Goal: Task Accomplishment & Management: Use online tool/utility

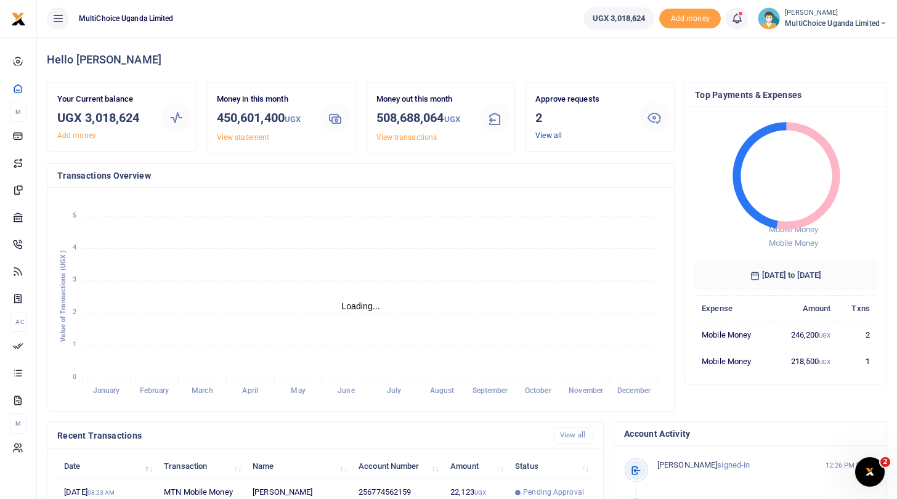
scroll to position [173, 182]
click at [544, 137] on link "View all" at bounding box center [549, 135] width 26 height 9
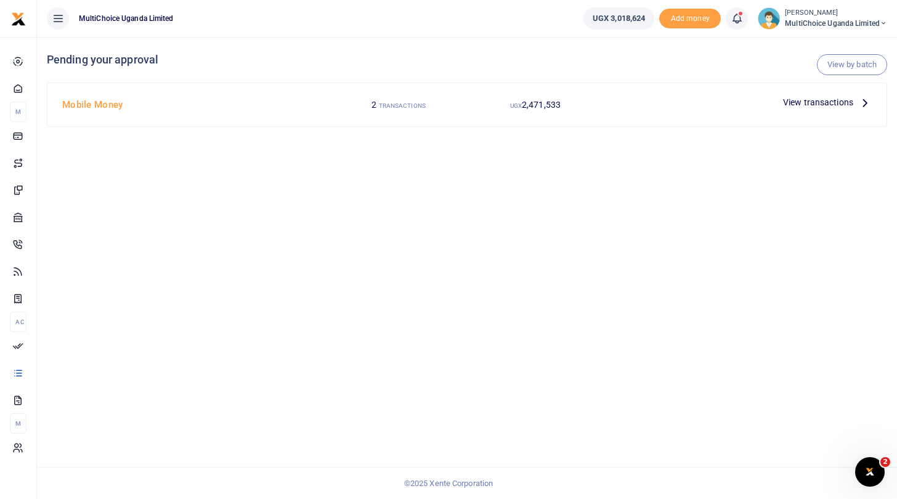
click at [788, 102] on span "View transactions" at bounding box center [818, 103] width 70 height 14
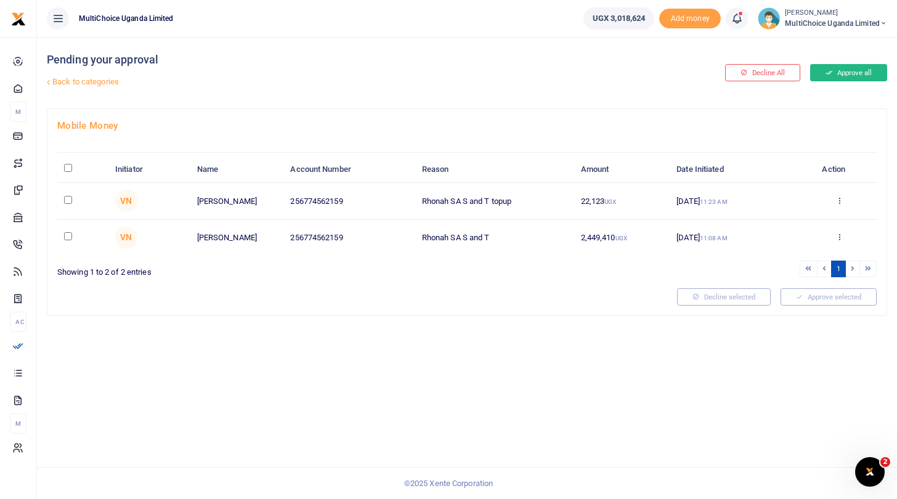
click at [864, 71] on button "Approve all" at bounding box center [848, 72] width 77 height 17
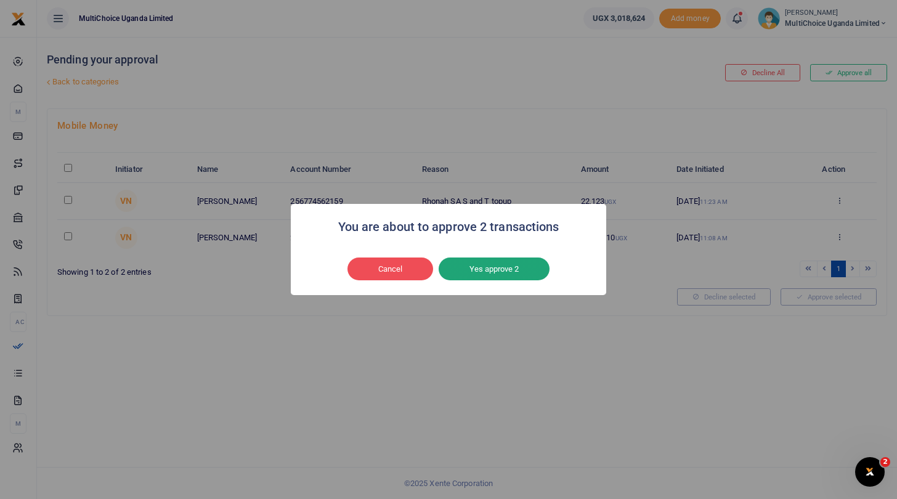
click at [515, 269] on button "Yes approve 2" at bounding box center [494, 269] width 111 height 23
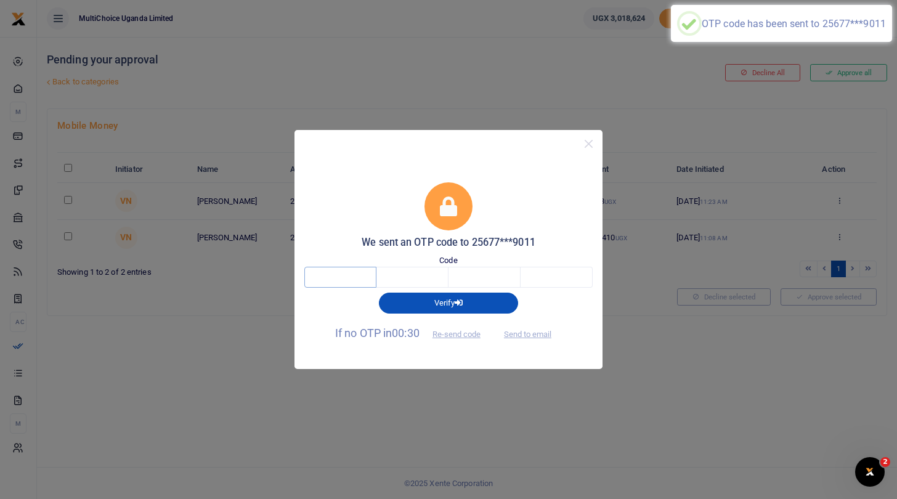
click at [327, 277] on input "text" at bounding box center [340, 277] width 72 height 21
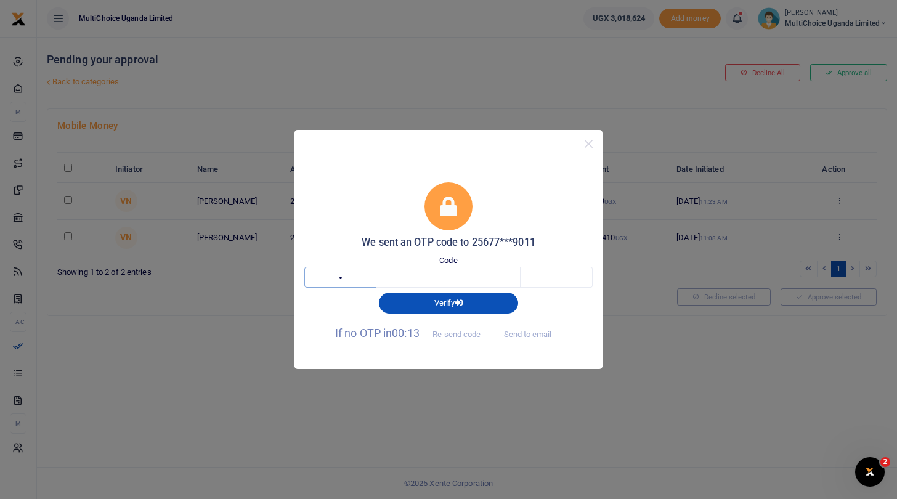
type input "2"
type input "7"
type input "0"
type input "3"
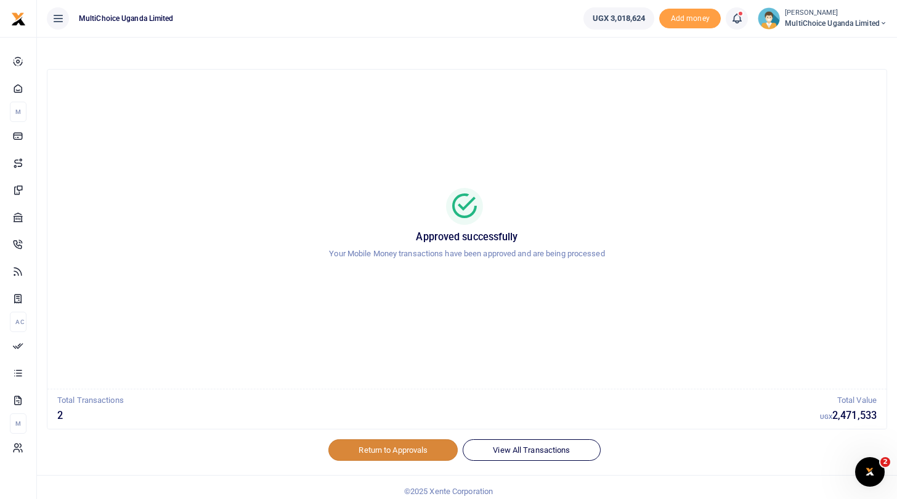
click at [411, 450] on link "Return to Approvals" at bounding box center [392, 449] width 129 height 21
click at [794, 20] on span "MultiChoice Uganda Limited" at bounding box center [836, 23] width 102 height 11
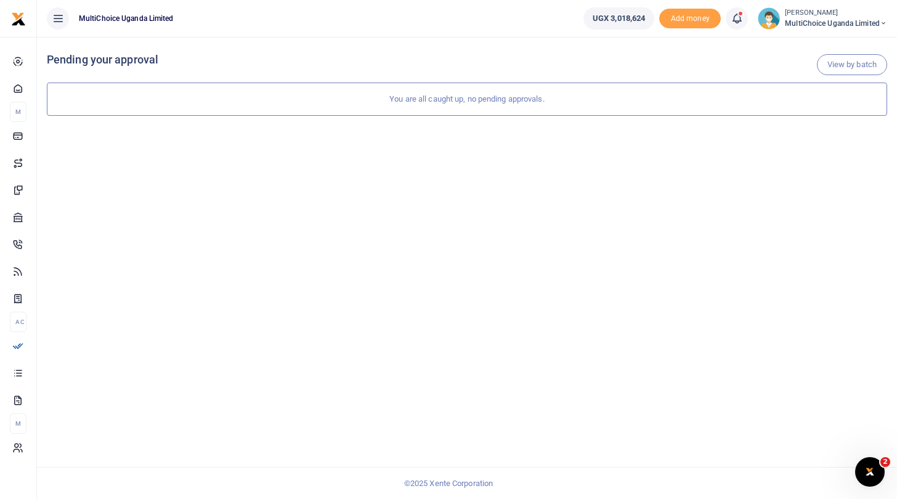
click at [796, 16] on small "[PERSON_NAME]" at bounding box center [836, 13] width 102 height 10
click at [809, 43] on icon at bounding box center [807, 44] width 10 height 11
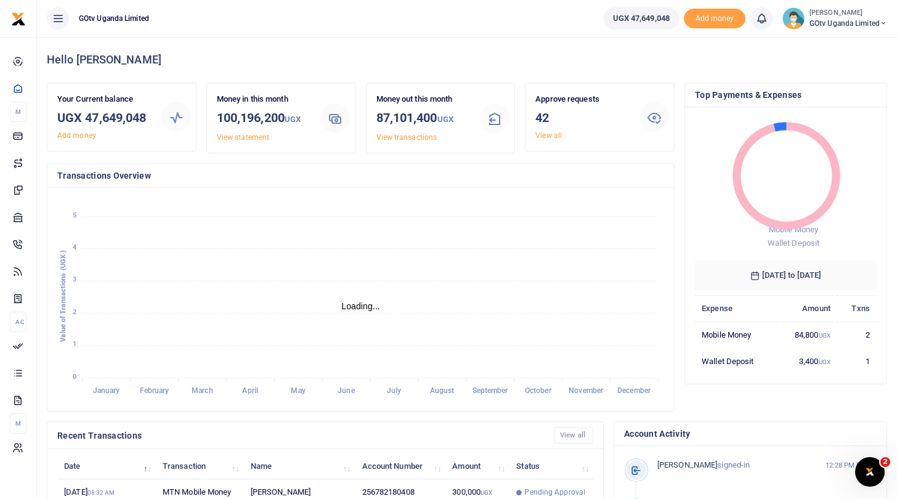
scroll to position [1, 1]
click at [550, 132] on link "View all" at bounding box center [549, 135] width 26 height 9
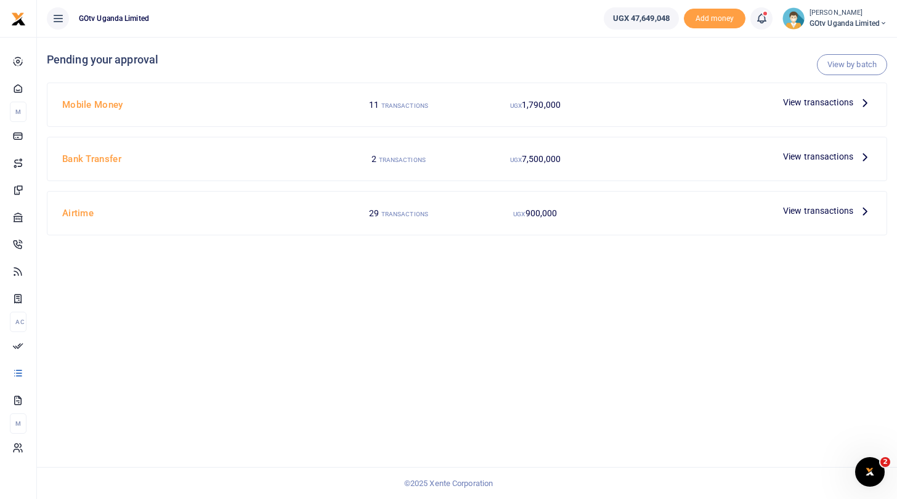
click at [794, 102] on span "View transactions" at bounding box center [818, 103] width 70 height 14
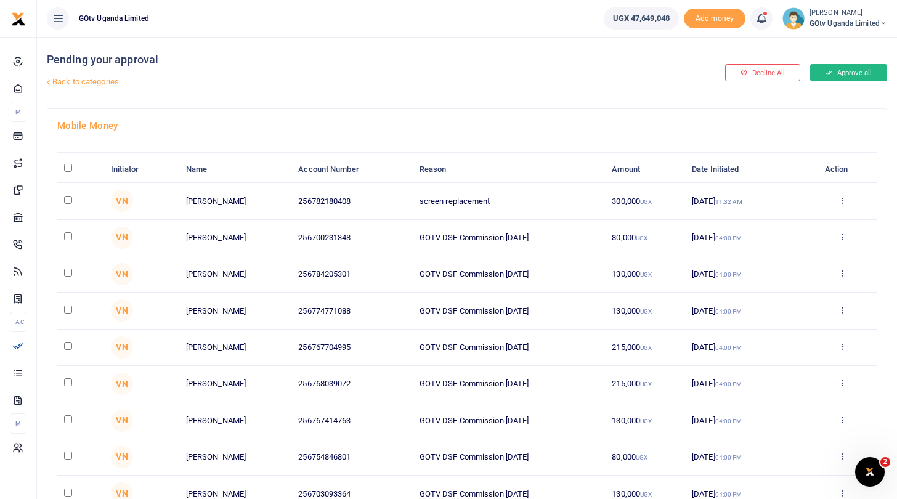
click at [849, 72] on button "Approve all" at bounding box center [848, 72] width 77 height 17
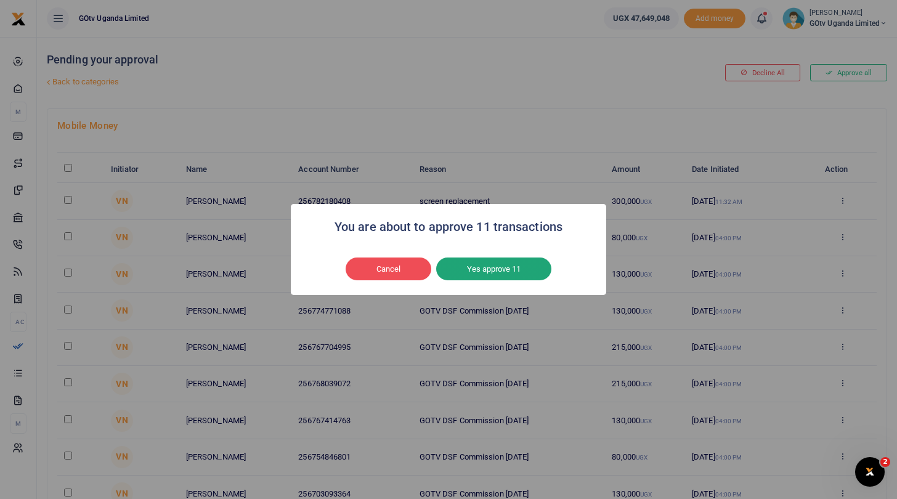
click at [512, 272] on button "Yes approve 11" at bounding box center [493, 269] width 115 height 23
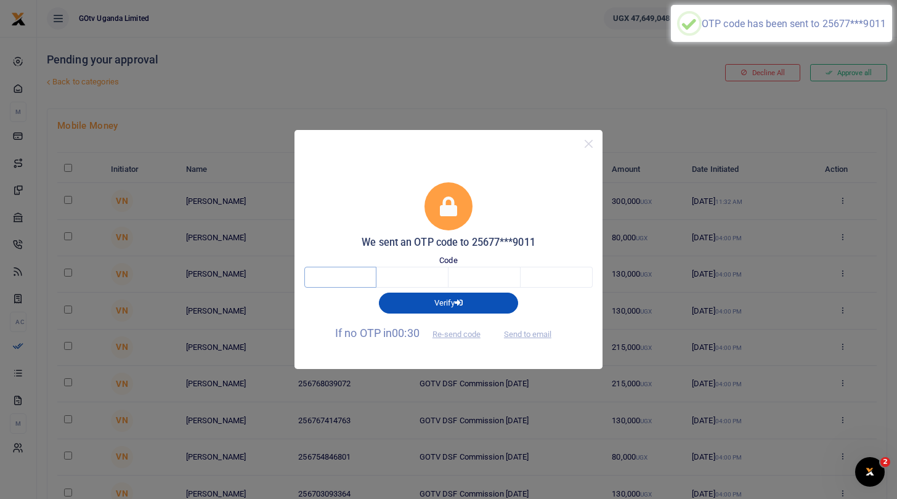
click at [335, 279] on input "text" at bounding box center [340, 277] width 72 height 21
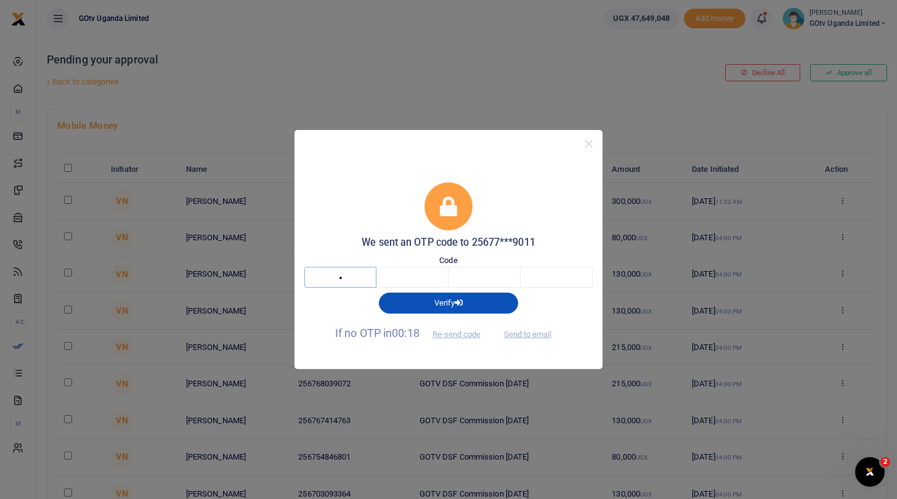
type input "7"
type input "8"
type input "2"
type input "1"
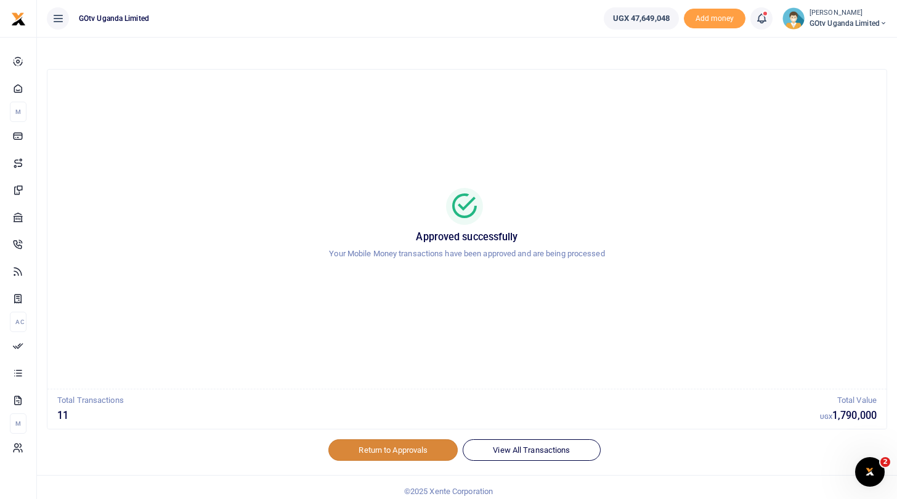
click at [426, 455] on link "Return to Approvals" at bounding box center [392, 449] width 129 height 21
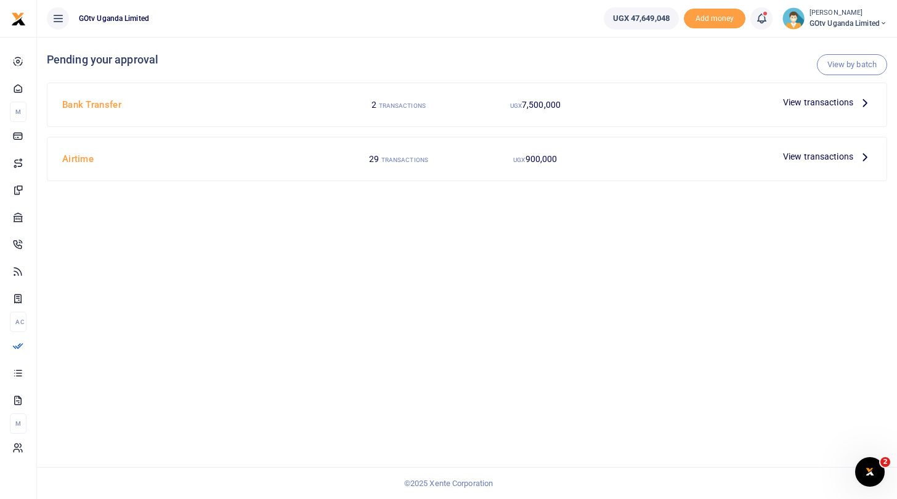
click at [804, 97] on span "View transactions" at bounding box center [818, 103] width 70 height 14
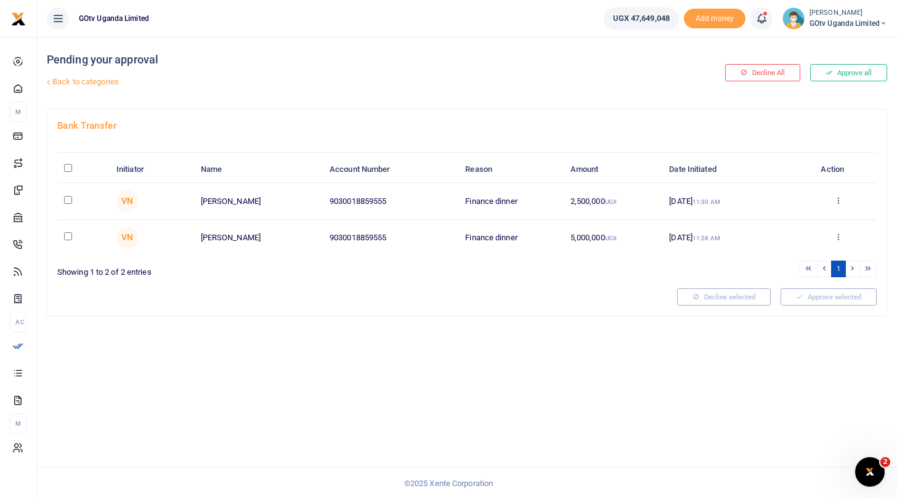
click at [843, 73] on button "Approve all" at bounding box center [848, 72] width 77 height 17
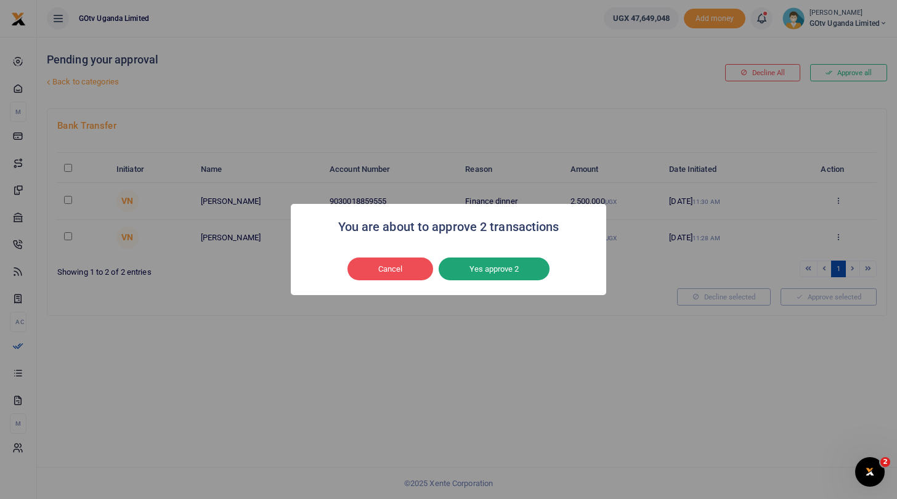
click at [531, 274] on button "Yes approve 2" at bounding box center [494, 269] width 111 height 23
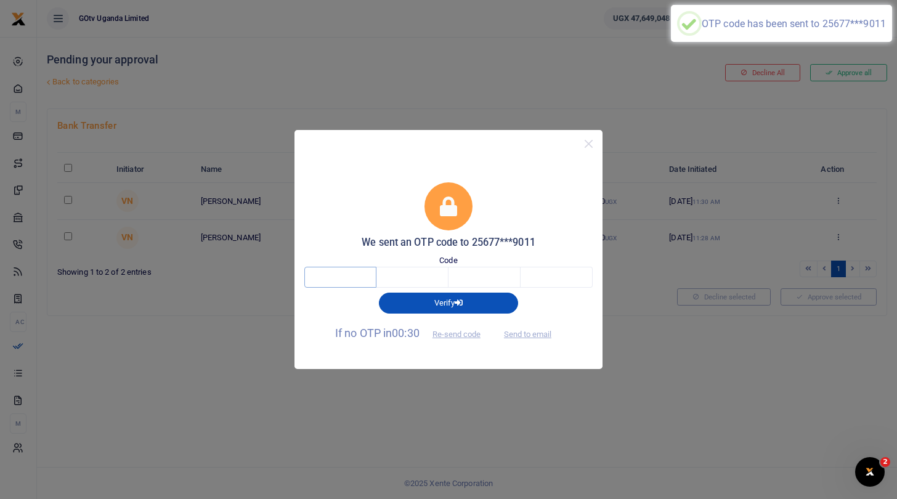
click at [350, 278] on input "text" at bounding box center [340, 277] width 72 height 21
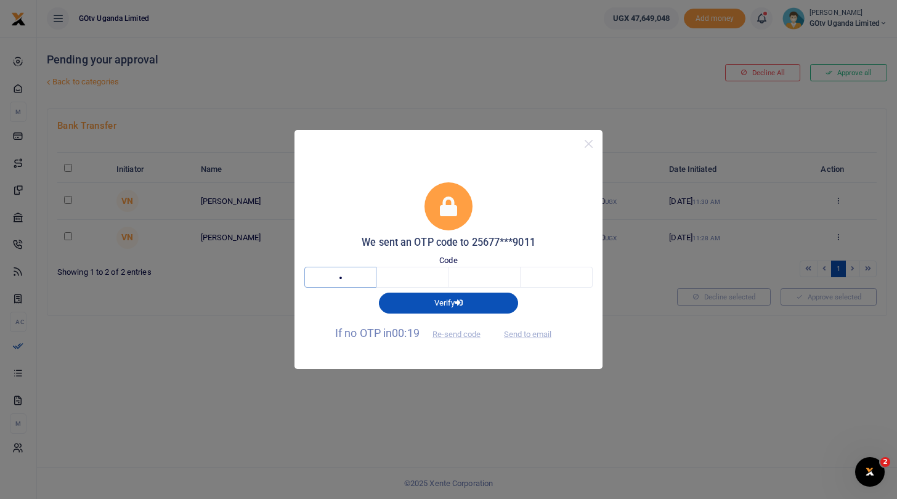
type input "4"
type input "0"
type input "3"
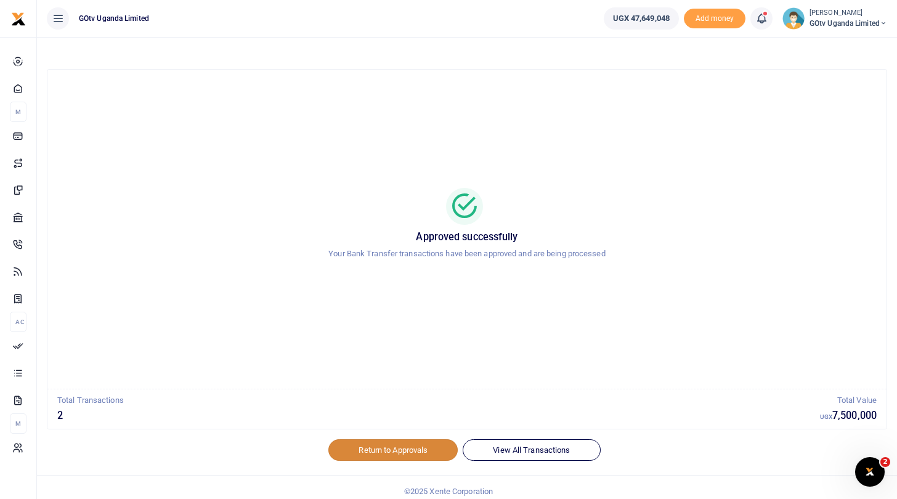
click at [386, 450] on link "Return to Approvals" at bounding box center [392, 449] width 129 height 21
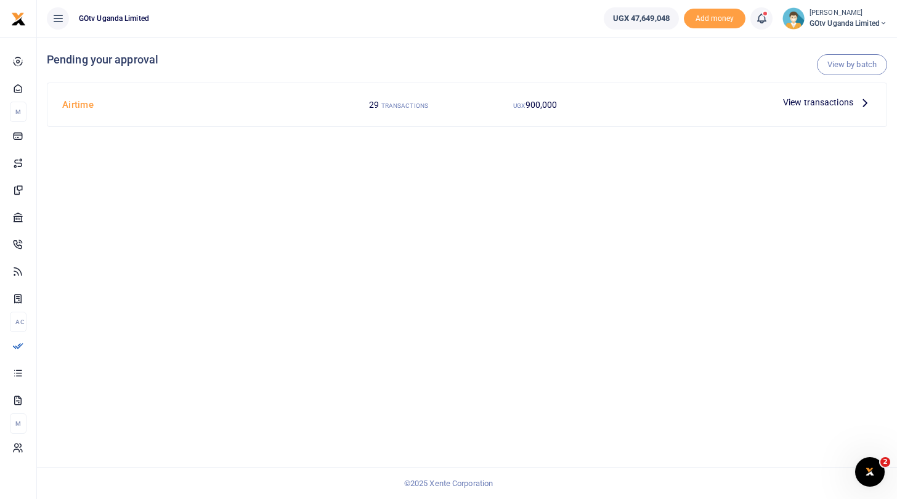
click at [842, 104] on span "View transactions" at bounding box center [818, 103] width 70 height 14
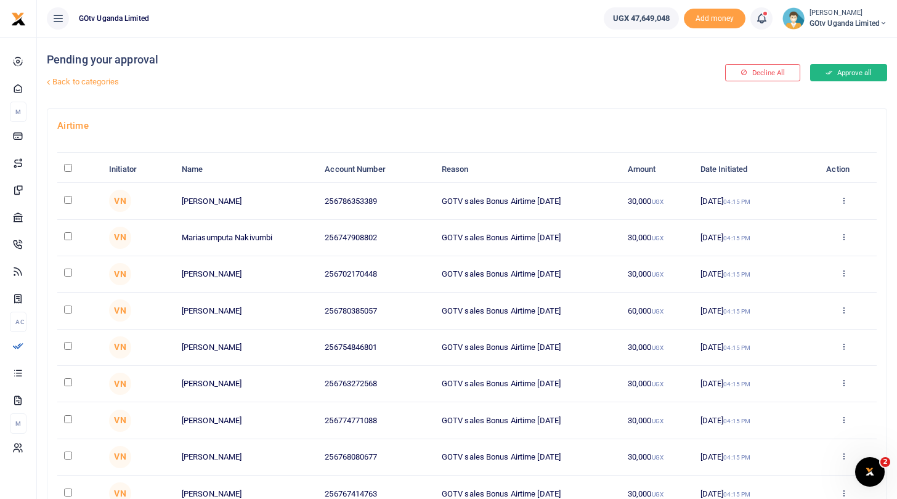
click at [831, 73] on button "Approve all" at bounding box center [848, 72] width 77 height 17
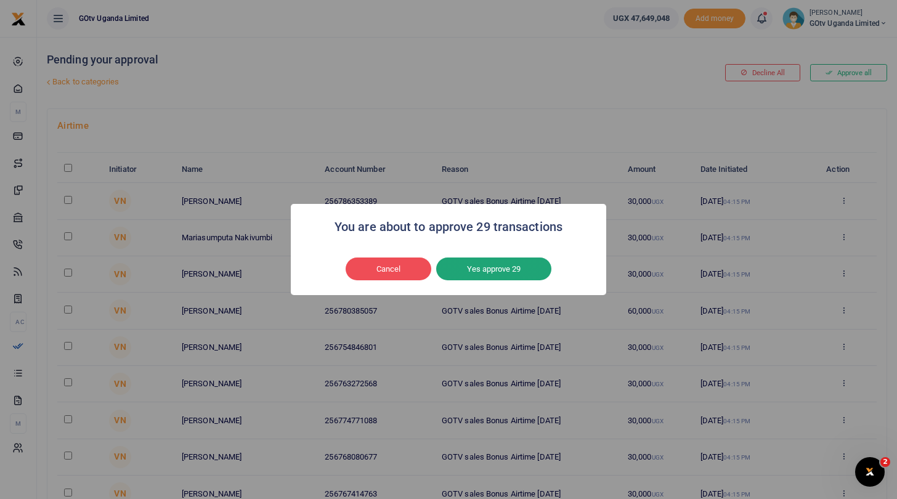
click at [524, 263] on button "Yes approve 29" at bounding box center [493, 269] width 115 height 23
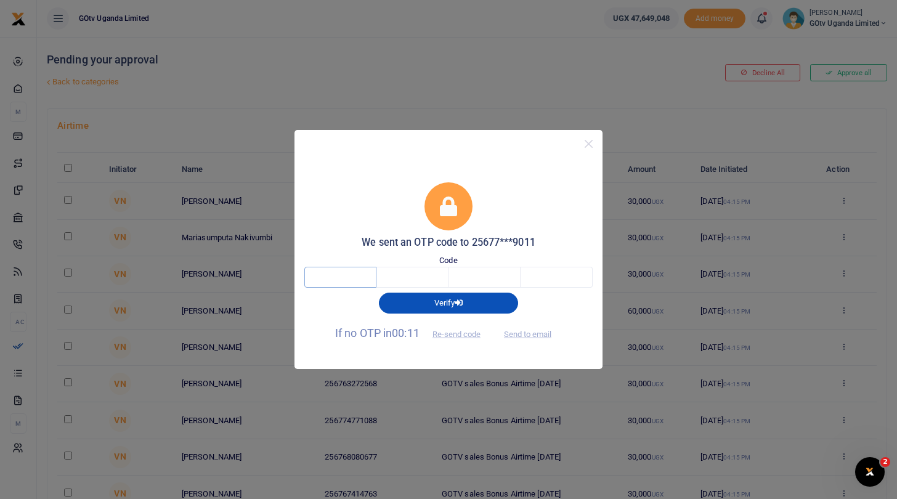
click at [340, 280] on input "text" at bounding box center [340, 277] width 72 height 21
type input "9"
type input "6"
type input "5"
type input "4"
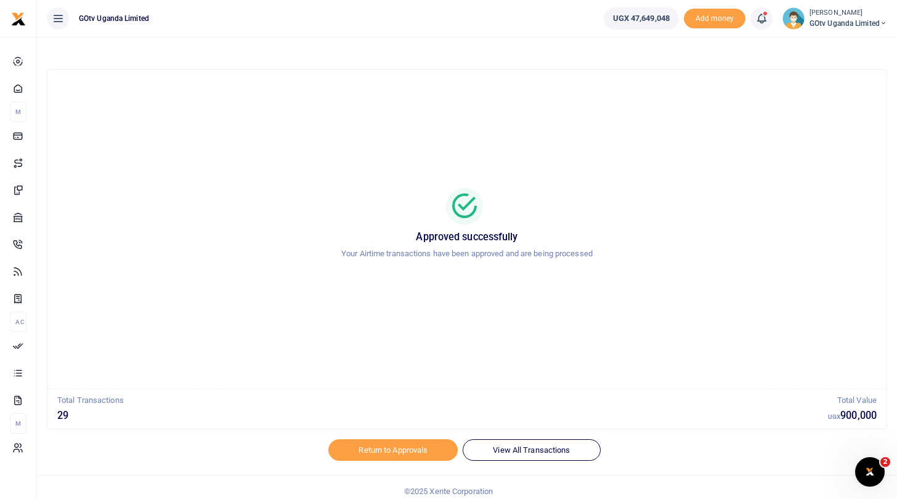
click at [836, 20] on span "GOtv Uganda Limited" at bounding box center [849, 23] width 78 height 11
click at [826, 39] on link "Switch accounts" at bounding box center [841, 44] width 97 height 17
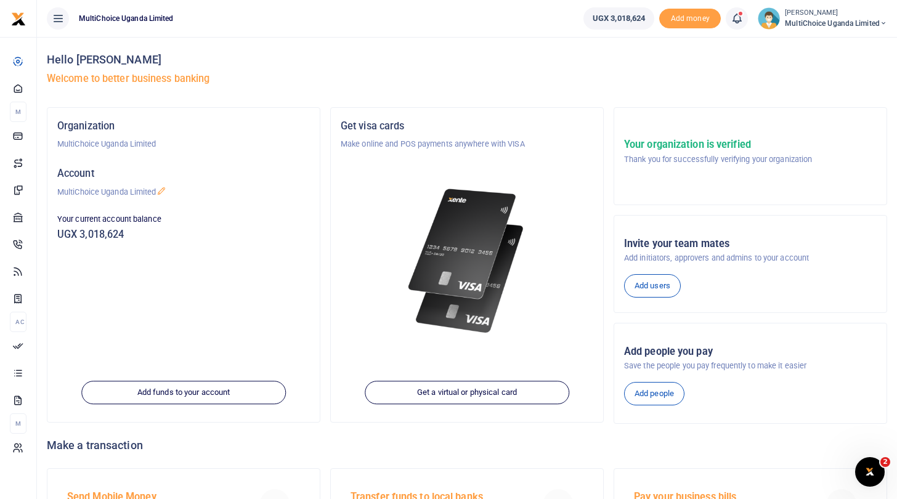
click at [813, 22] on span "MultiChoice Uganda Limited" at bounding box center [836, 23] width 102 height 11
click at [817, 107] on link "Logout" at bounding box center [840, 112] width 97 height 17
